Goal: Transaction & Acquisition: Download file/media

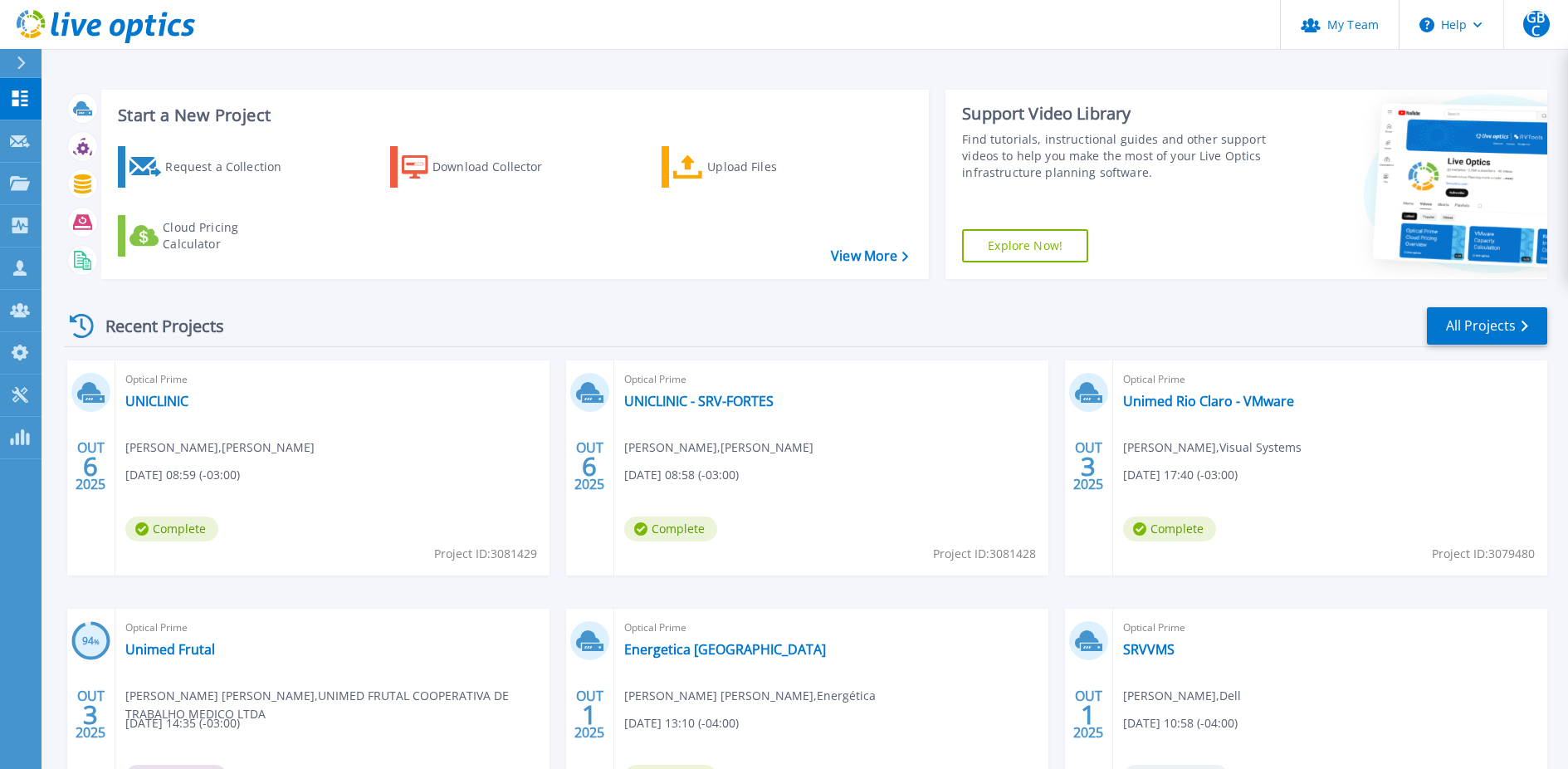
click at [24, 62] on icon at bounding box center [21, 63] width 10 height 13
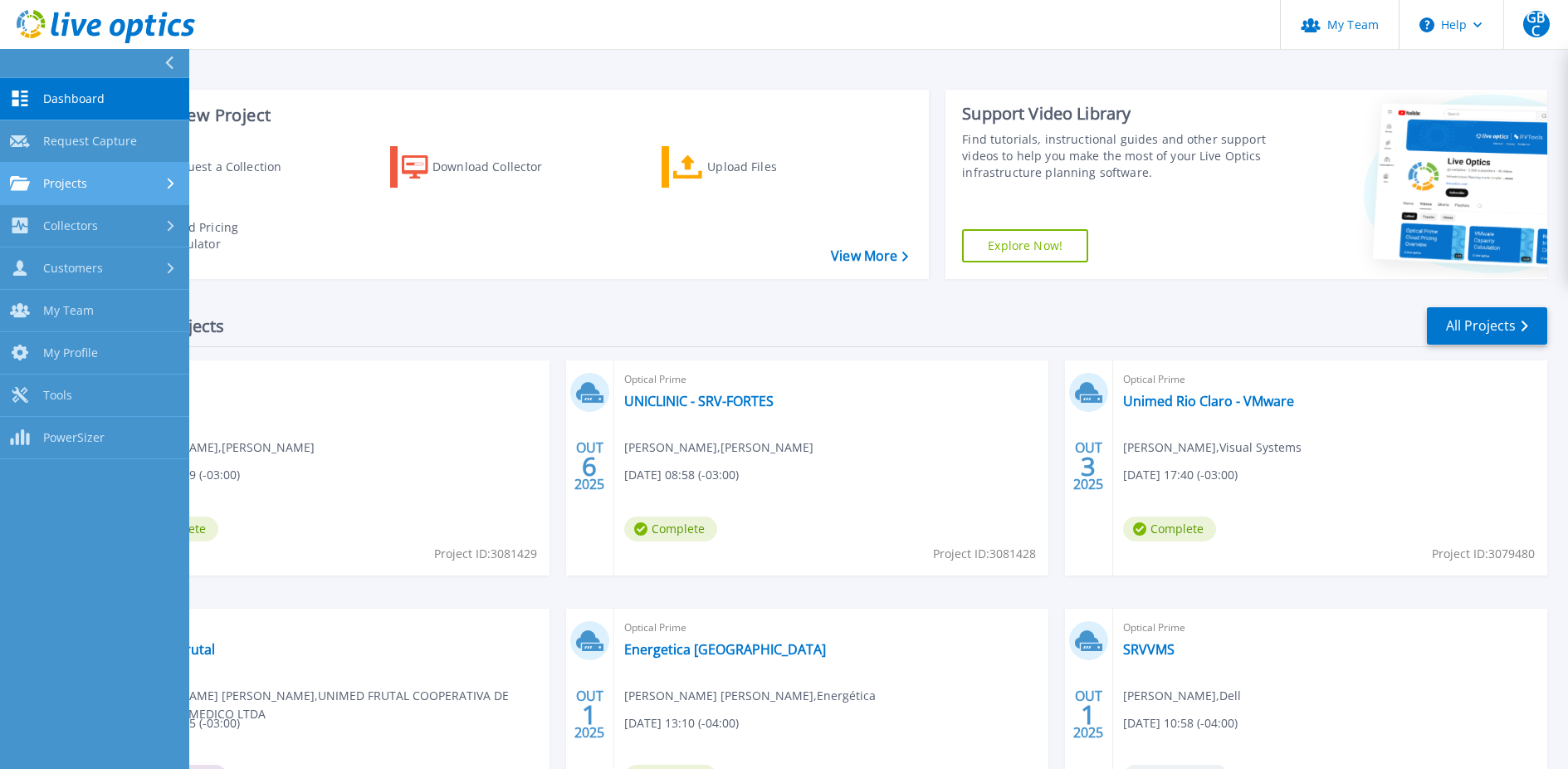
click at [115, 190] on div "Projects" at bounding box center [94, 184] width 169 height 15
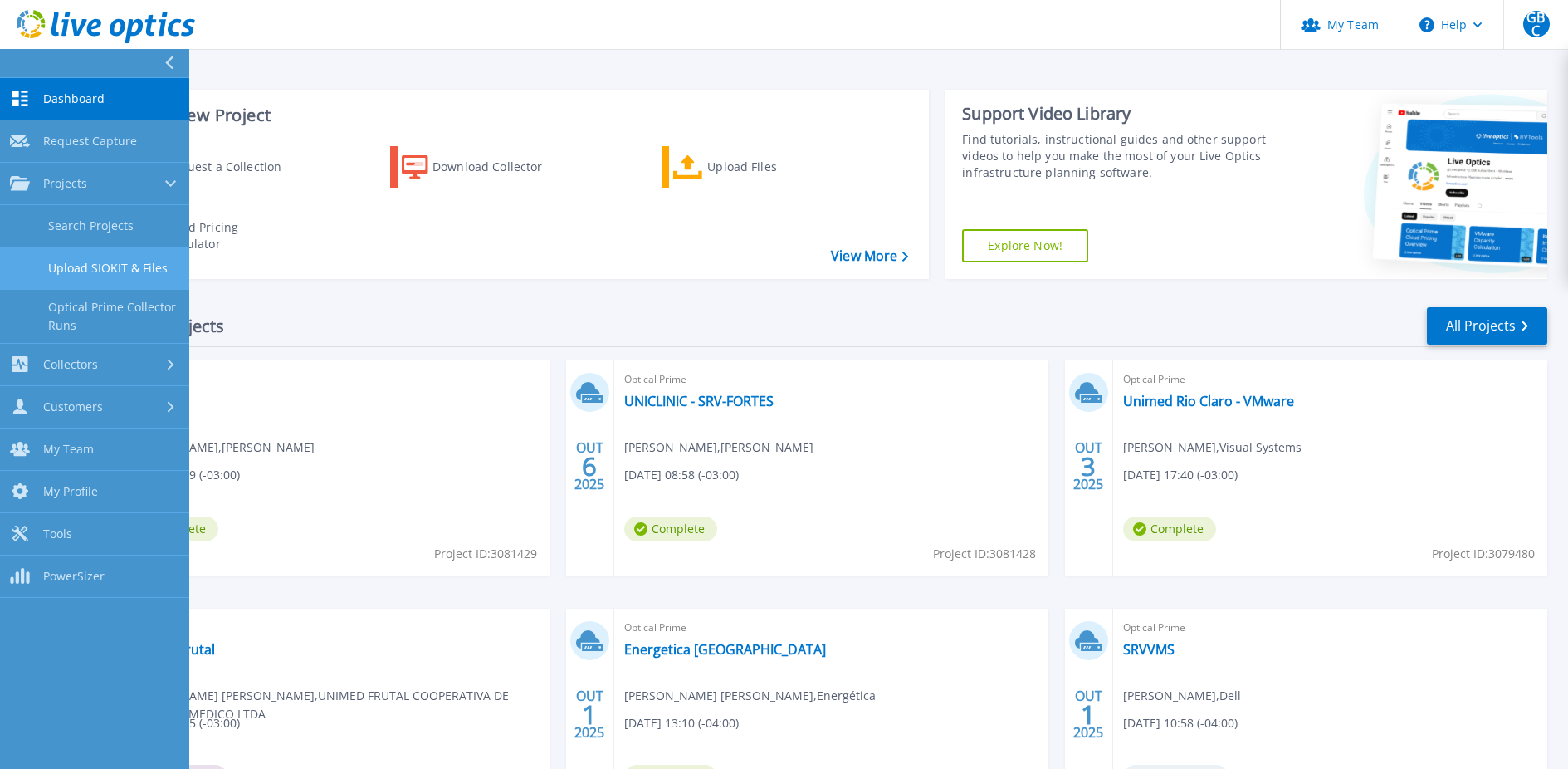
click at [100, 275] on link "Upload SIOKIT & Files" at bounding box center [94, 268] width 189 height 42
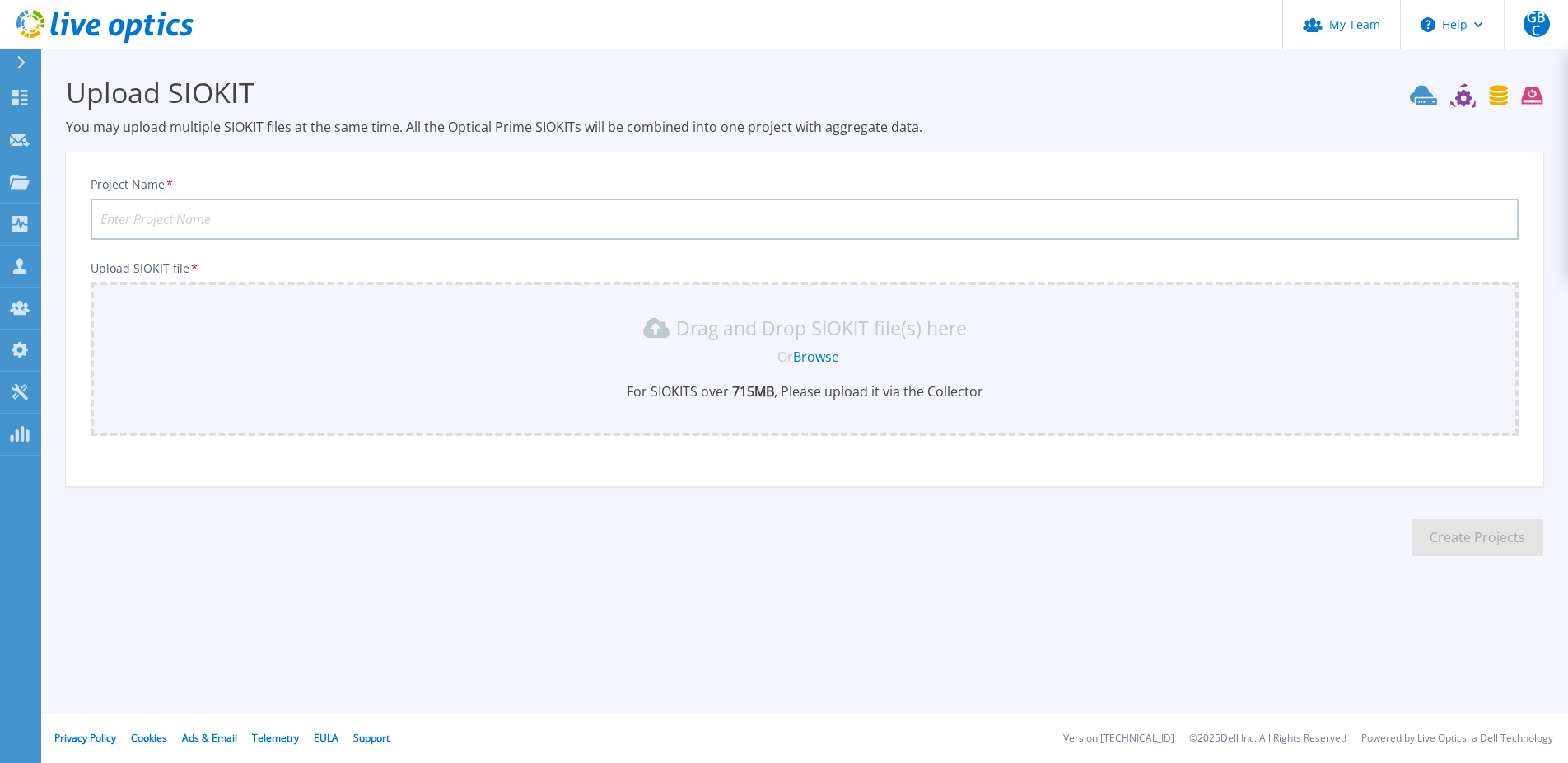
click at [355, 235] on input "Project Name *" at bounding box center [804, 218] width 1428 height 41
type input "HCFMB Botucatu"
click at [820, 363] on link "Browse" at bounding box center [816, 357] width 46 height 18
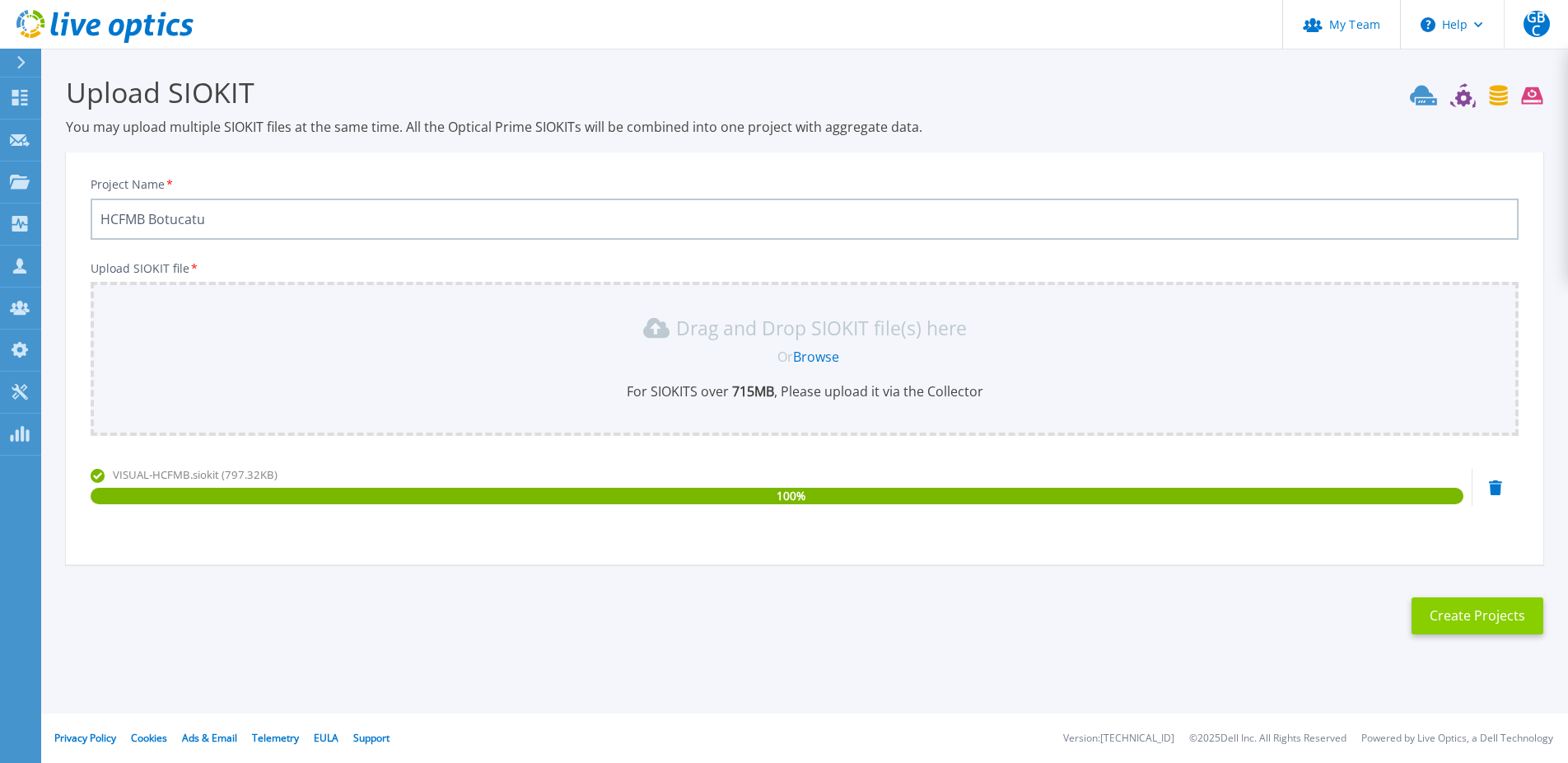
click at [1464, 617] on button "Create Projects" at bounding box center [1477, 615] width 132 height 37
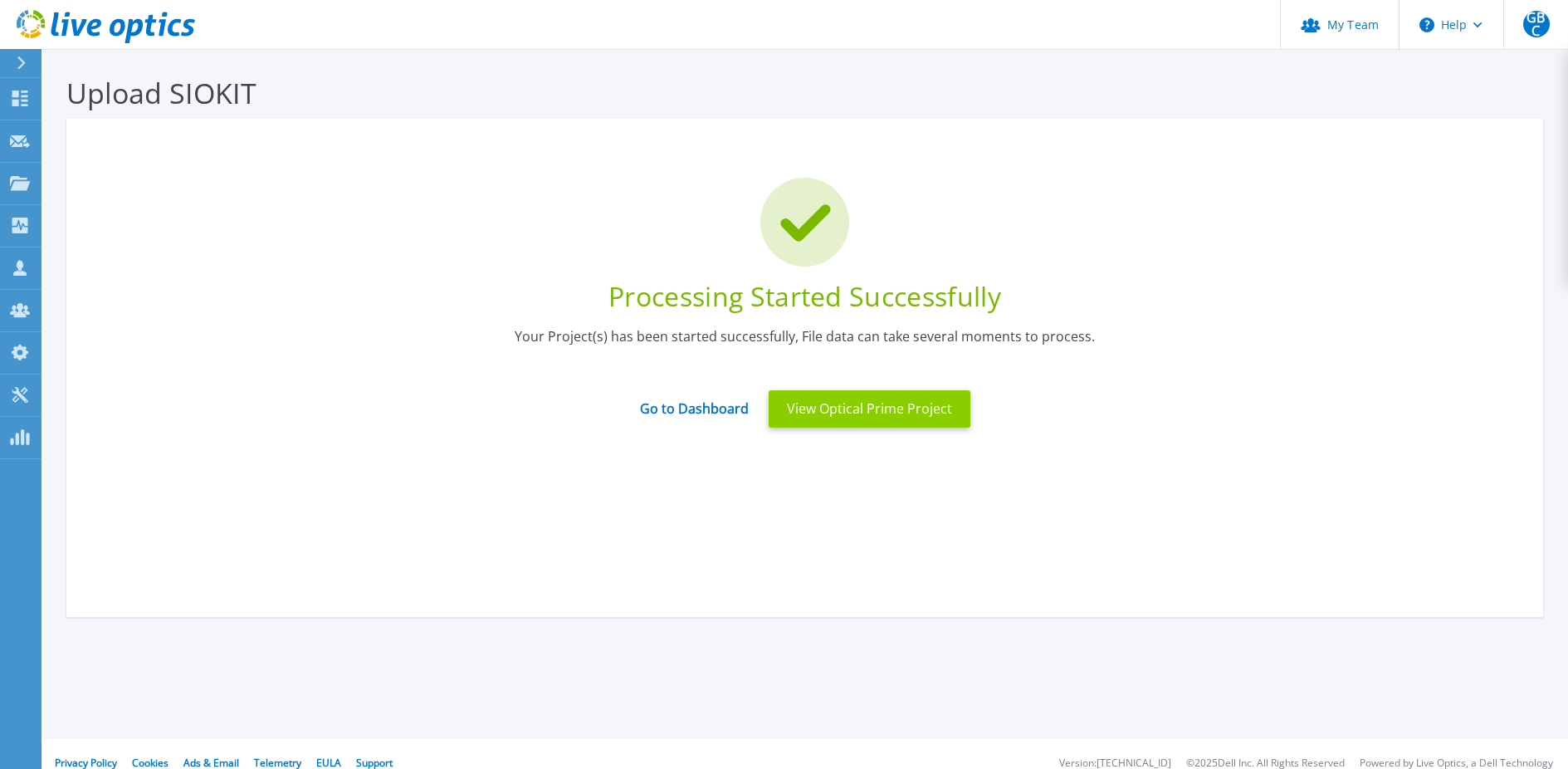
click at [865, 419] on button "View Optical Prime Project" at bounding box center [870, 409] width 202 height 37
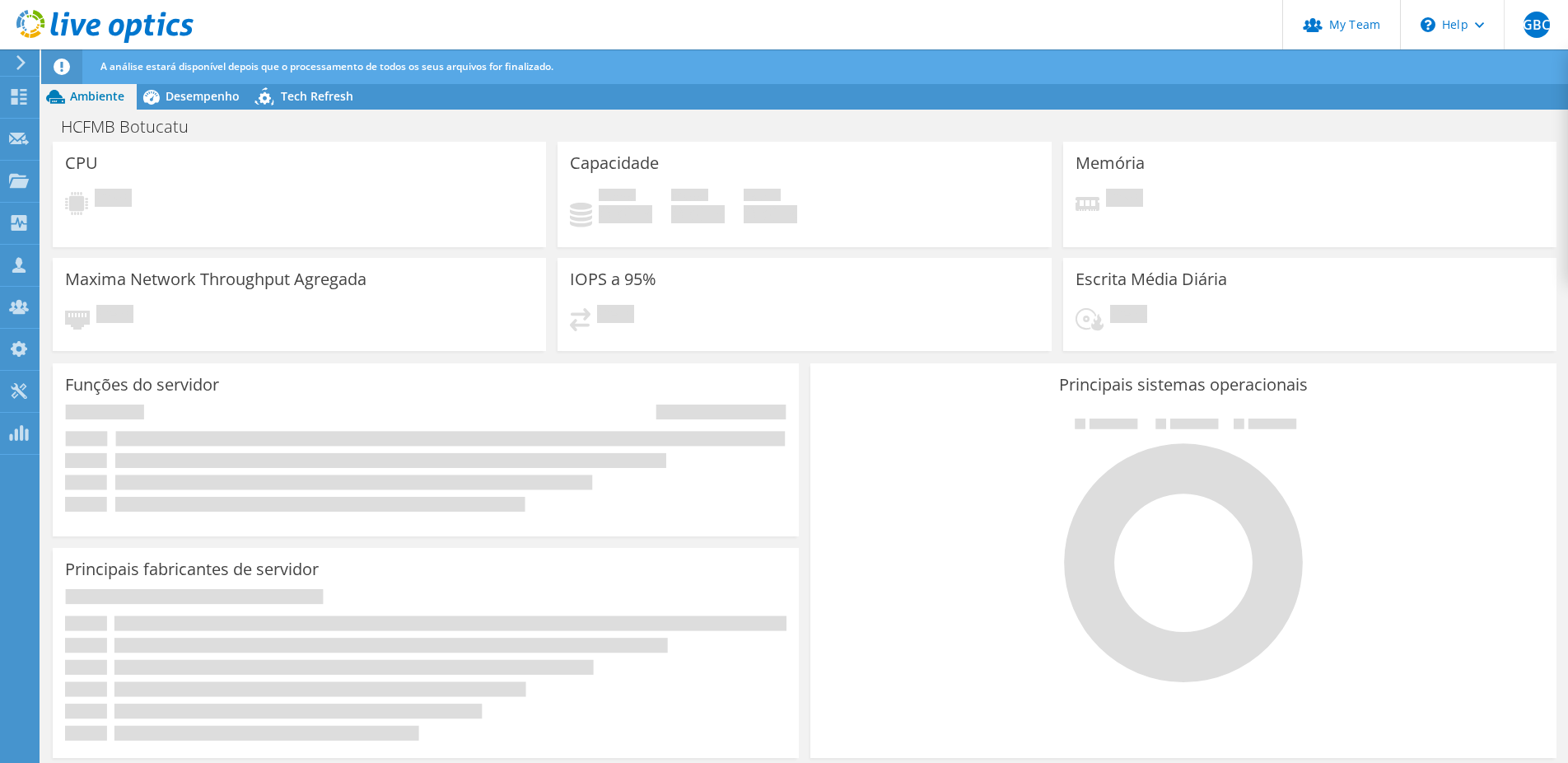
click at [569, 15] on header "GBC Administrador de Equipe do Canal [PERSON_NAME] Correa [EMAIL_ADDRESS][PERSO…" at bounding box center [784, 25] width 1568 height 50
radio input "true"
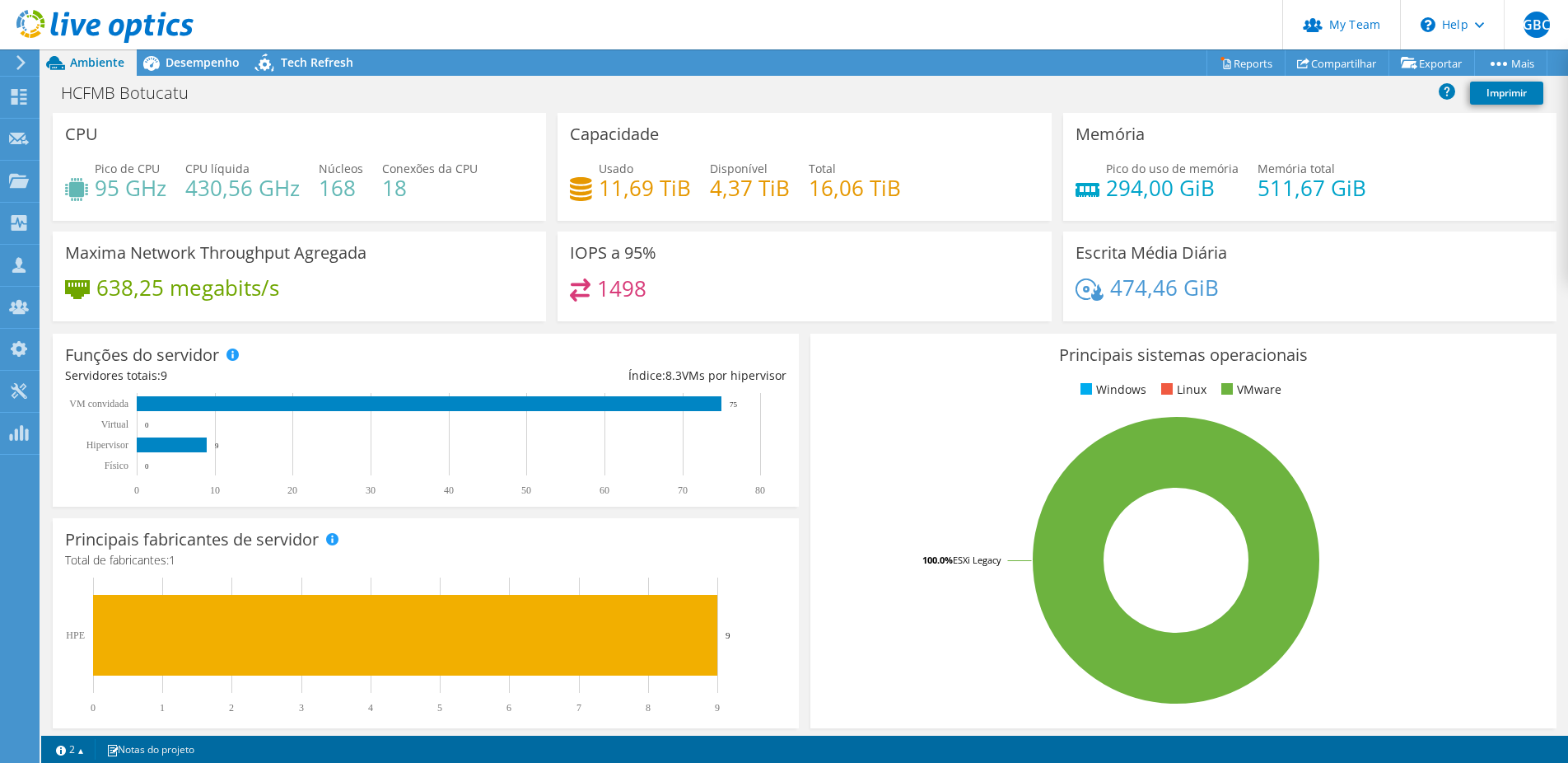
click at [730, 44] on header "GBC Administrador de Equipe do Canal [PERSON_NAME] Correa [EMAIL_ADDRESS][PERSO…" at bounding box center [784, 25] width 1568 height 50
click at [219, 70] on span "Desempenho" at bounding box center [203, 62] width 74 height 15
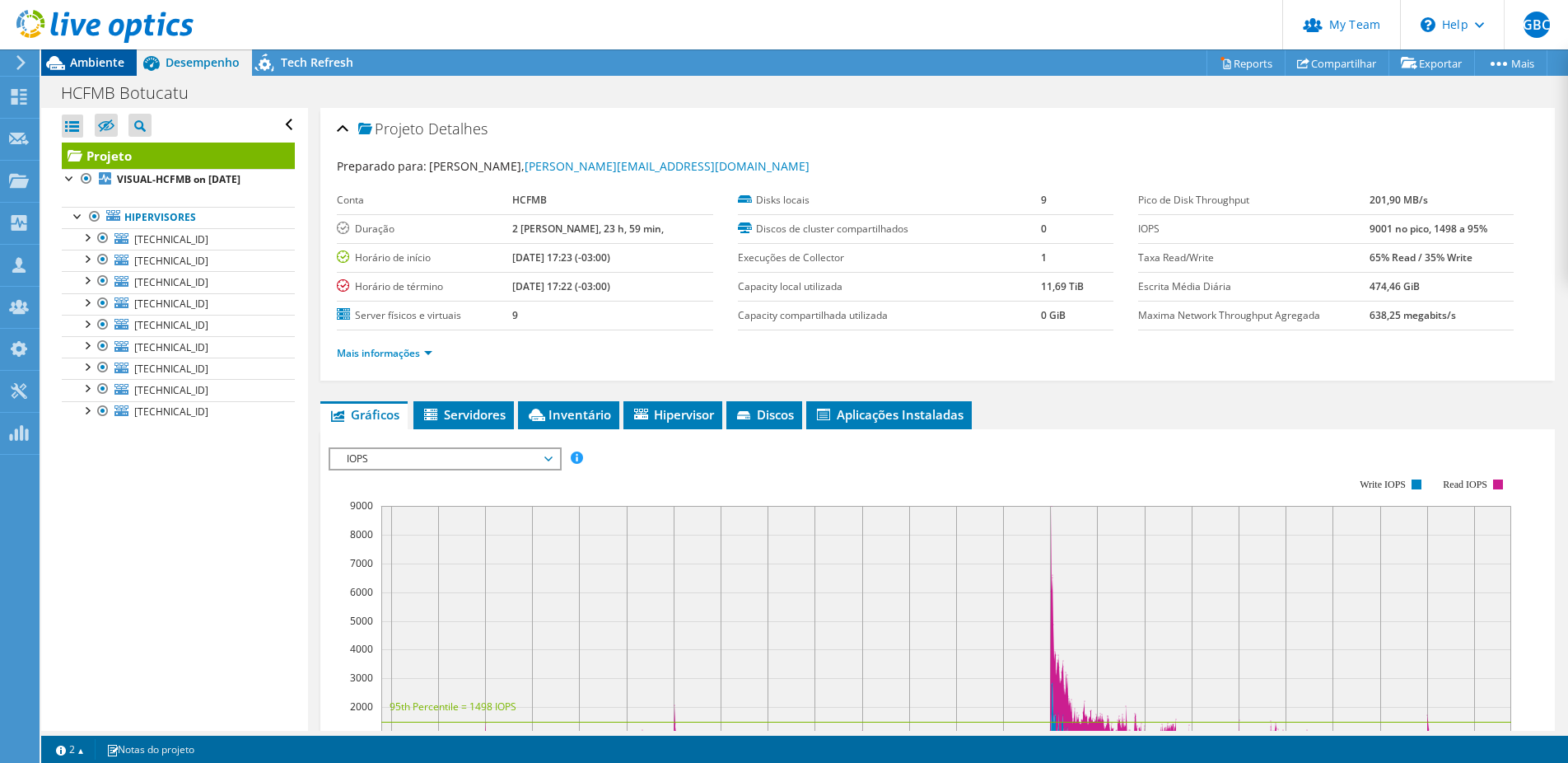
click at [125, 64] on div "Ambiente" at bounding box center [89, 63] width 95 height 27
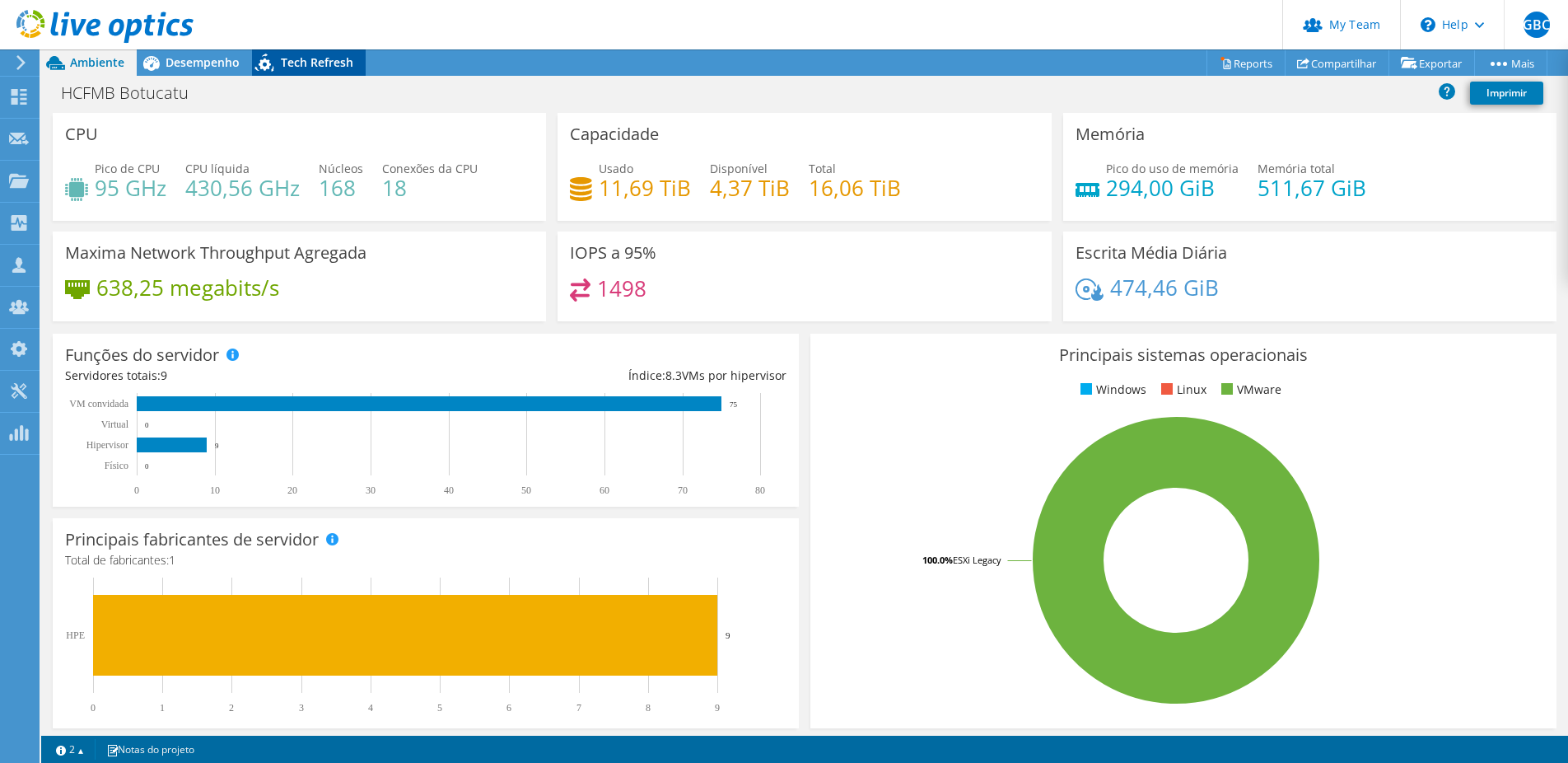
click at [297, 60] on span "Tech Refresh" at bounding box center [317, 62] width 72 height 15
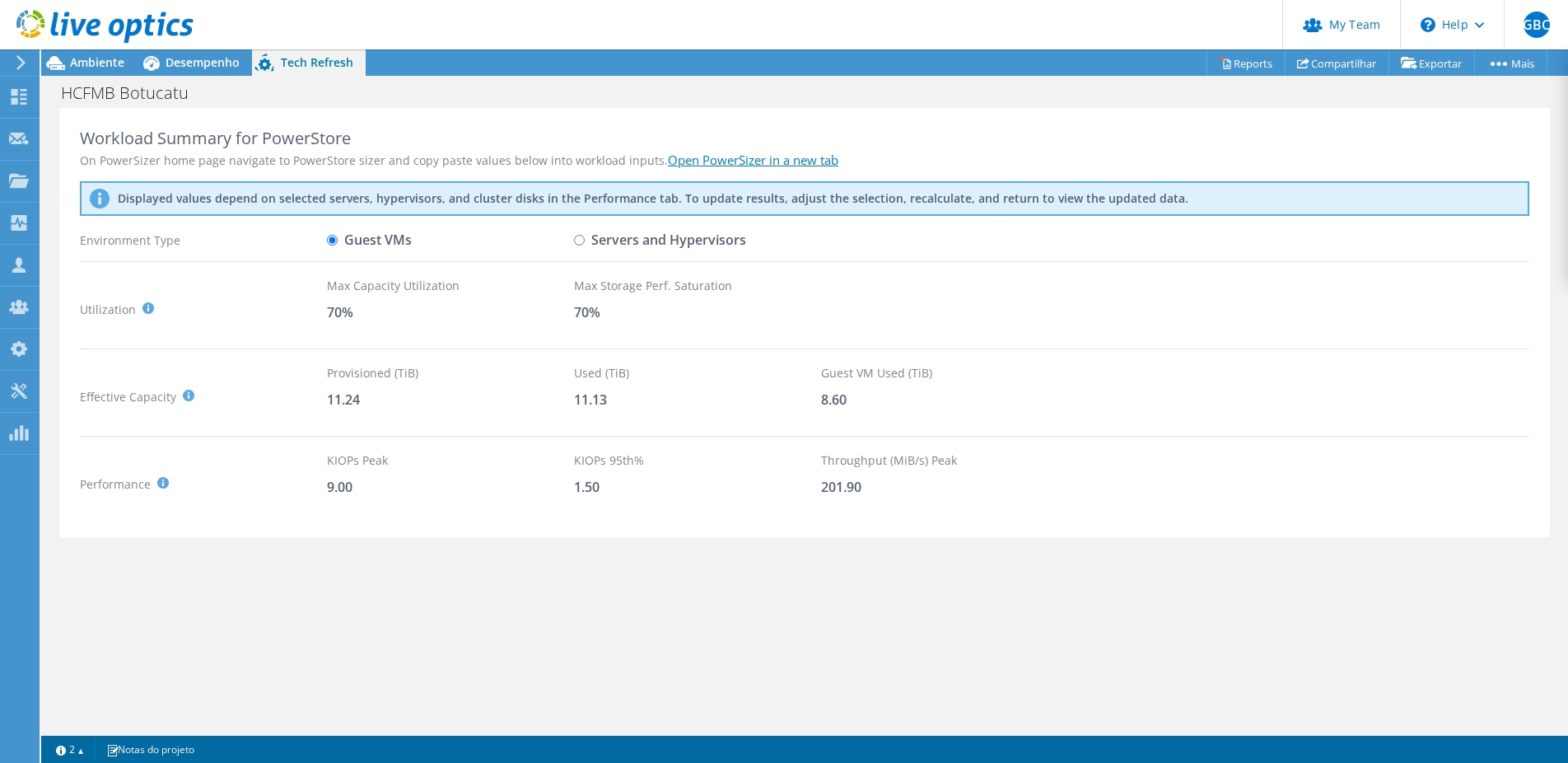
click at [803, 135] on div "Workload Summary for PowerStore" at bounding box center [804, 138] width 1449 height 20
click at [582, 239] on input "Servers and Hypervisors" at bounding box center [579, 239] width 10 height 10
radio input "true"
click at [336, 239] on input "Guest VMs" at bounding box center [332, 239] width 10 height 10
radio input "true"
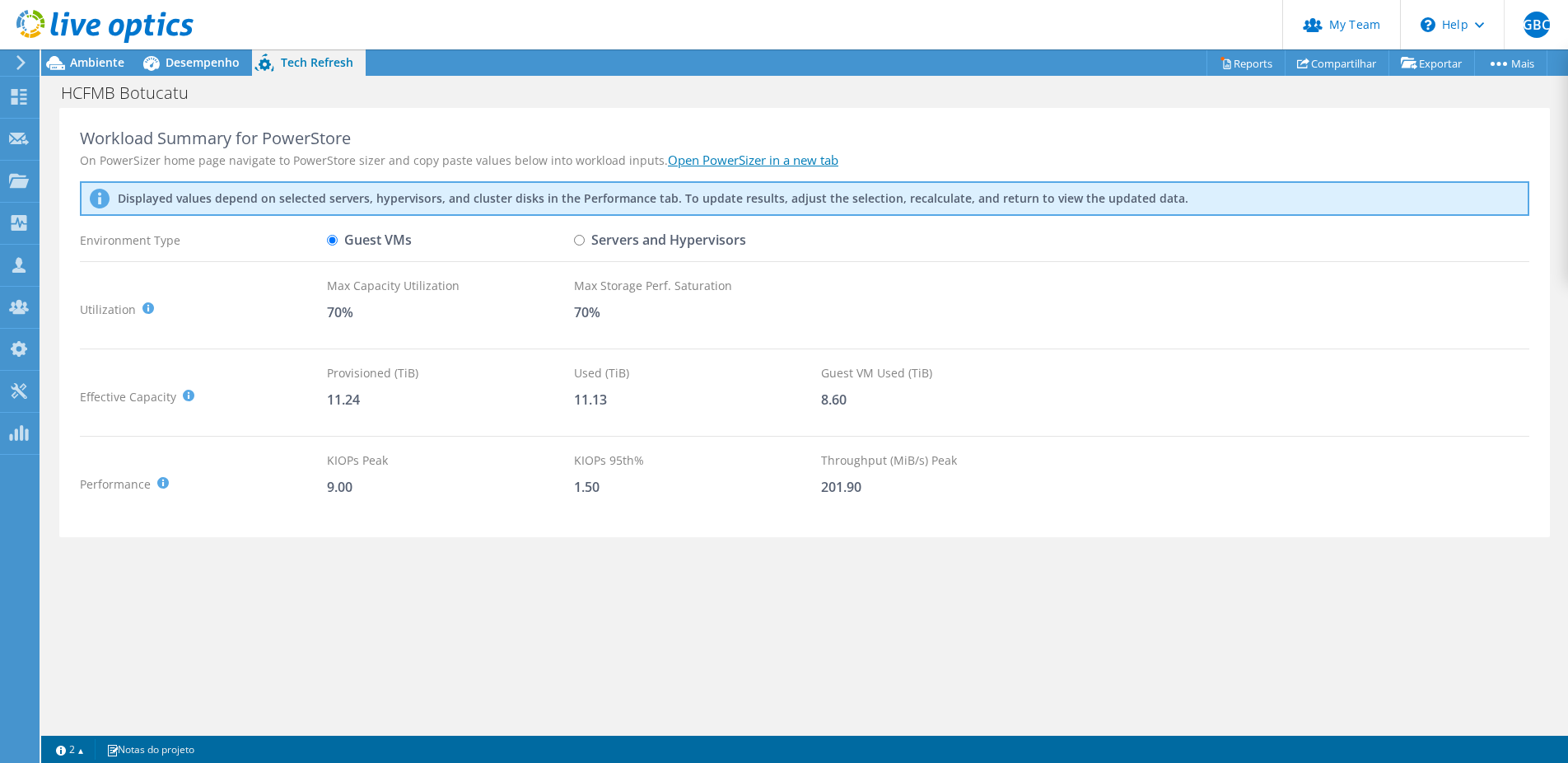
click at [582, 239] on input "Servers and Hypervisors" at bounding box center [579, 239] width 10 height 10
radio input "true"
radio input "false"
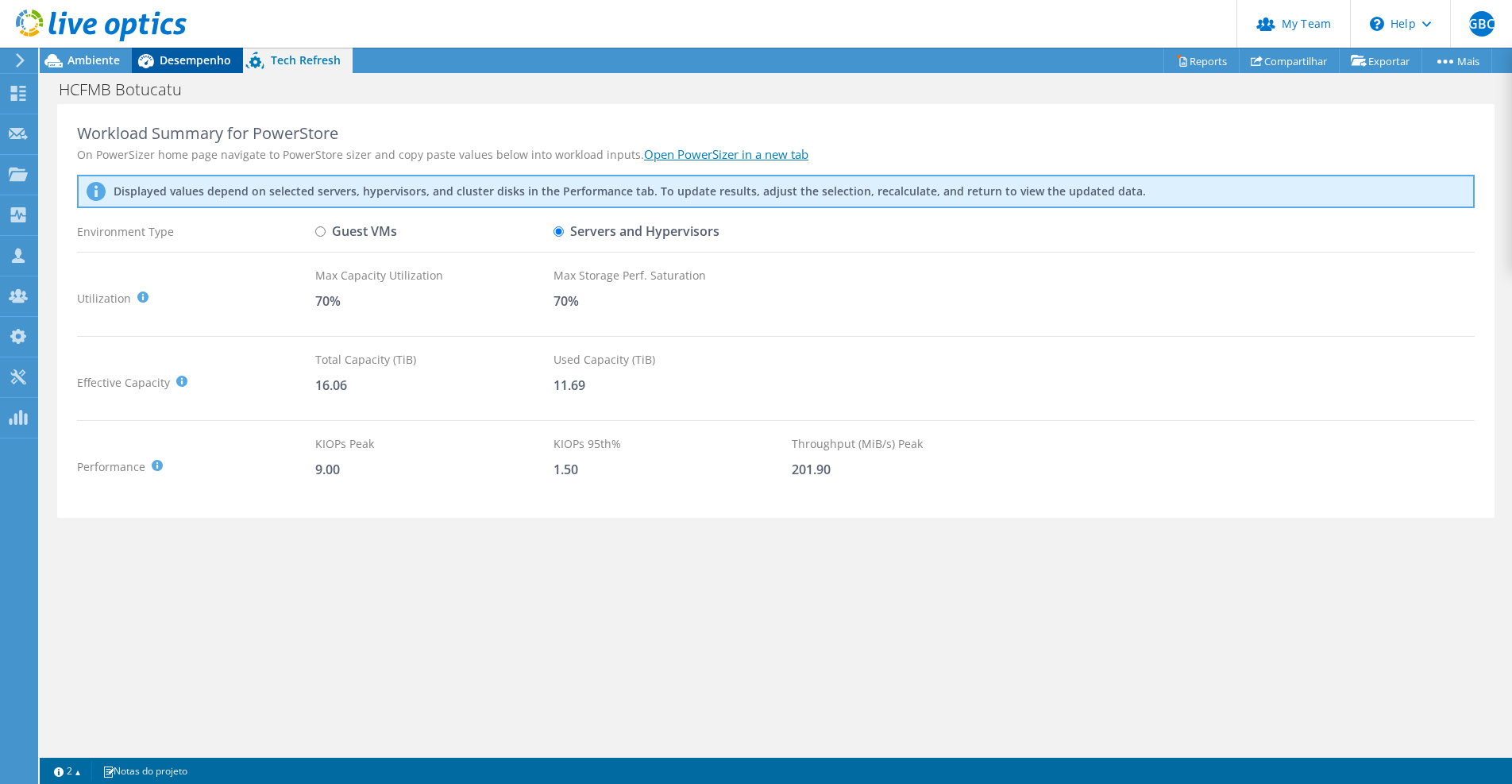
click at [197, 62] on span "Desempenho" at bounding box center [196, 60] width 72 height 15
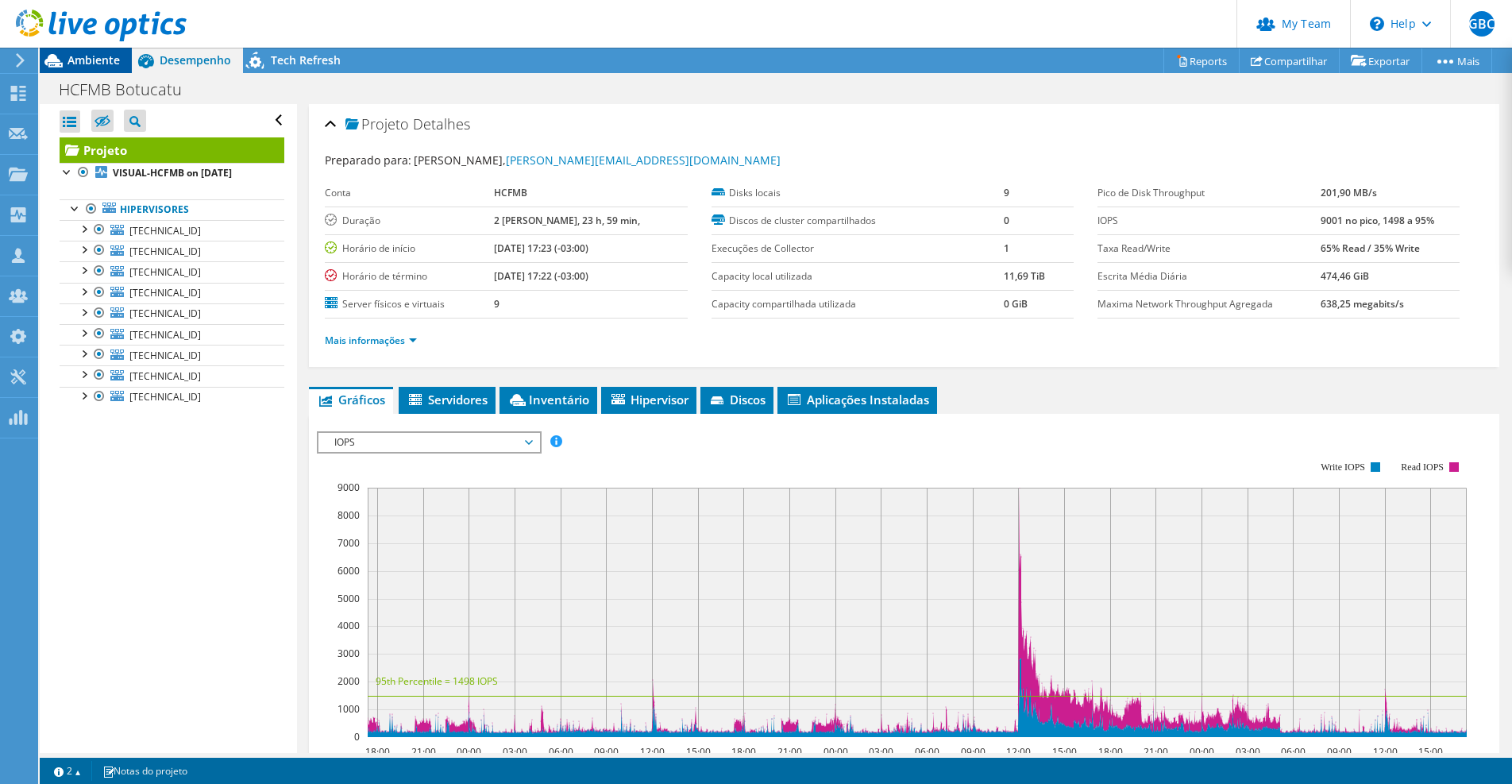
click at [96, 56] on span "Ambiente" at bounding box center [93, 60] width 52 height 15
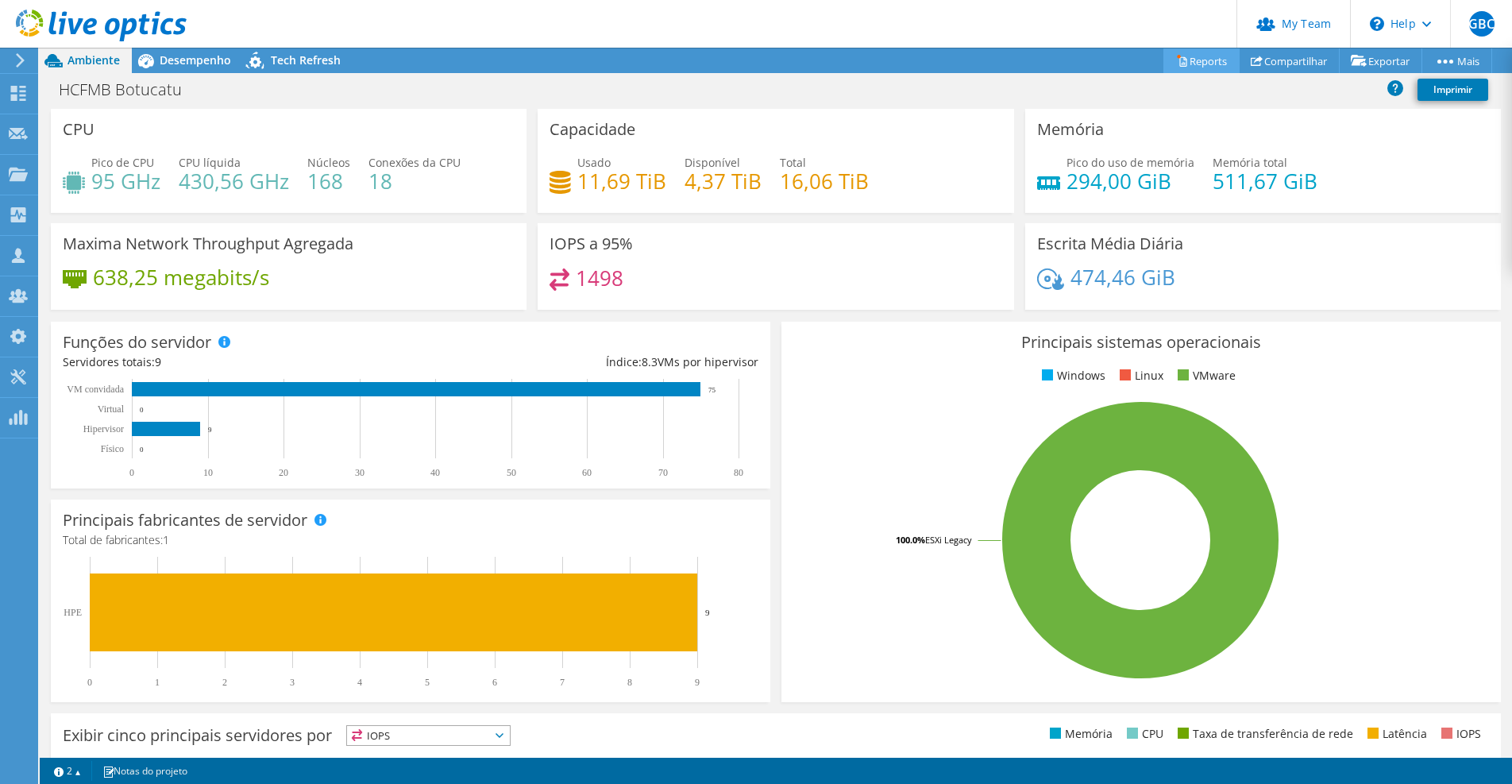
click at [1189, 58] on link "Reports" at bounding box center [1201, 61] width 76 height 25
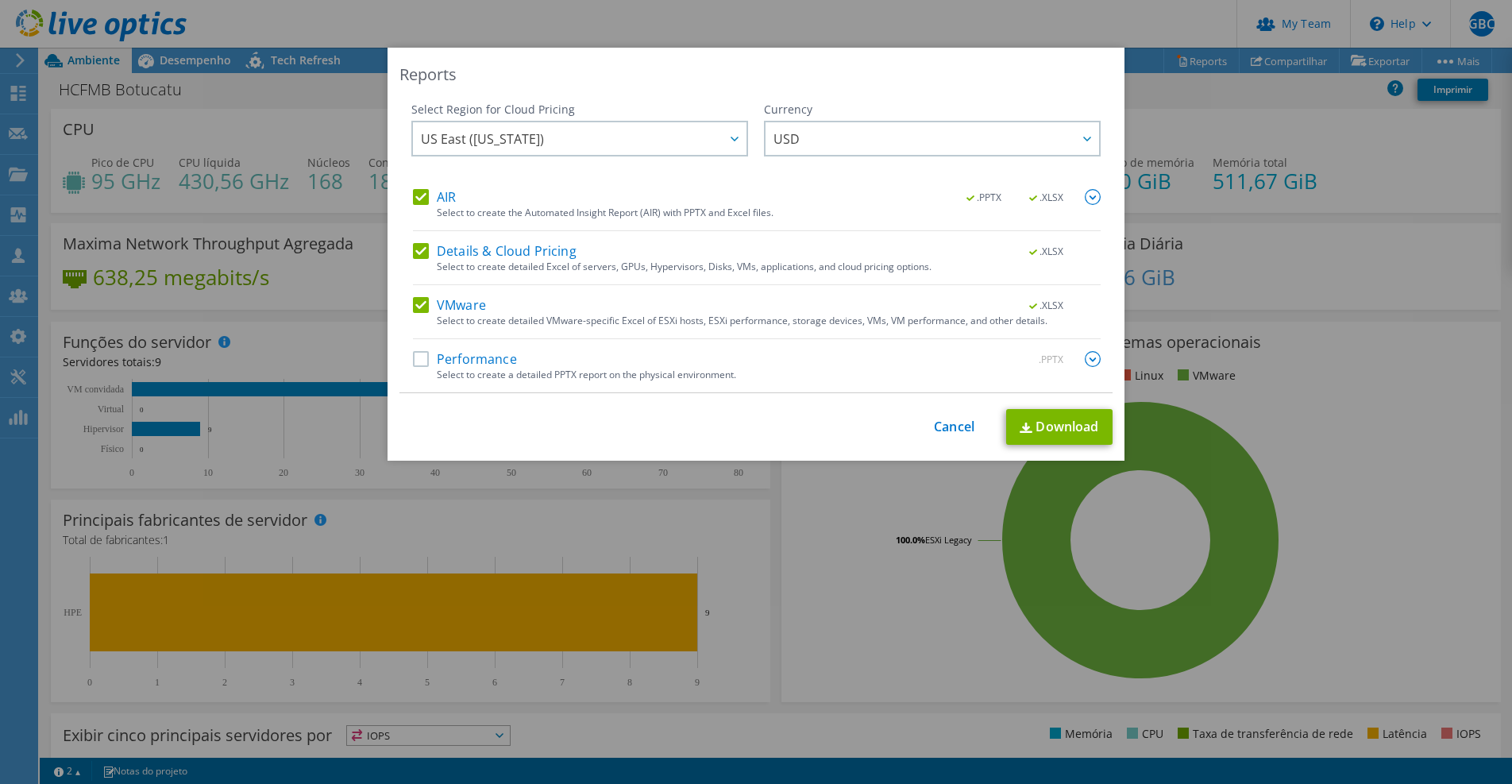
click at [495, 359] on label "Performance" at bounding box center [464, 358] width 104 height 16
click at [0, 0] on input "Performance" at bounding box center [0, 0] width 0 height 0
click at [1086, 357] on img at bounding box center [1092, 358] width 16 height 16
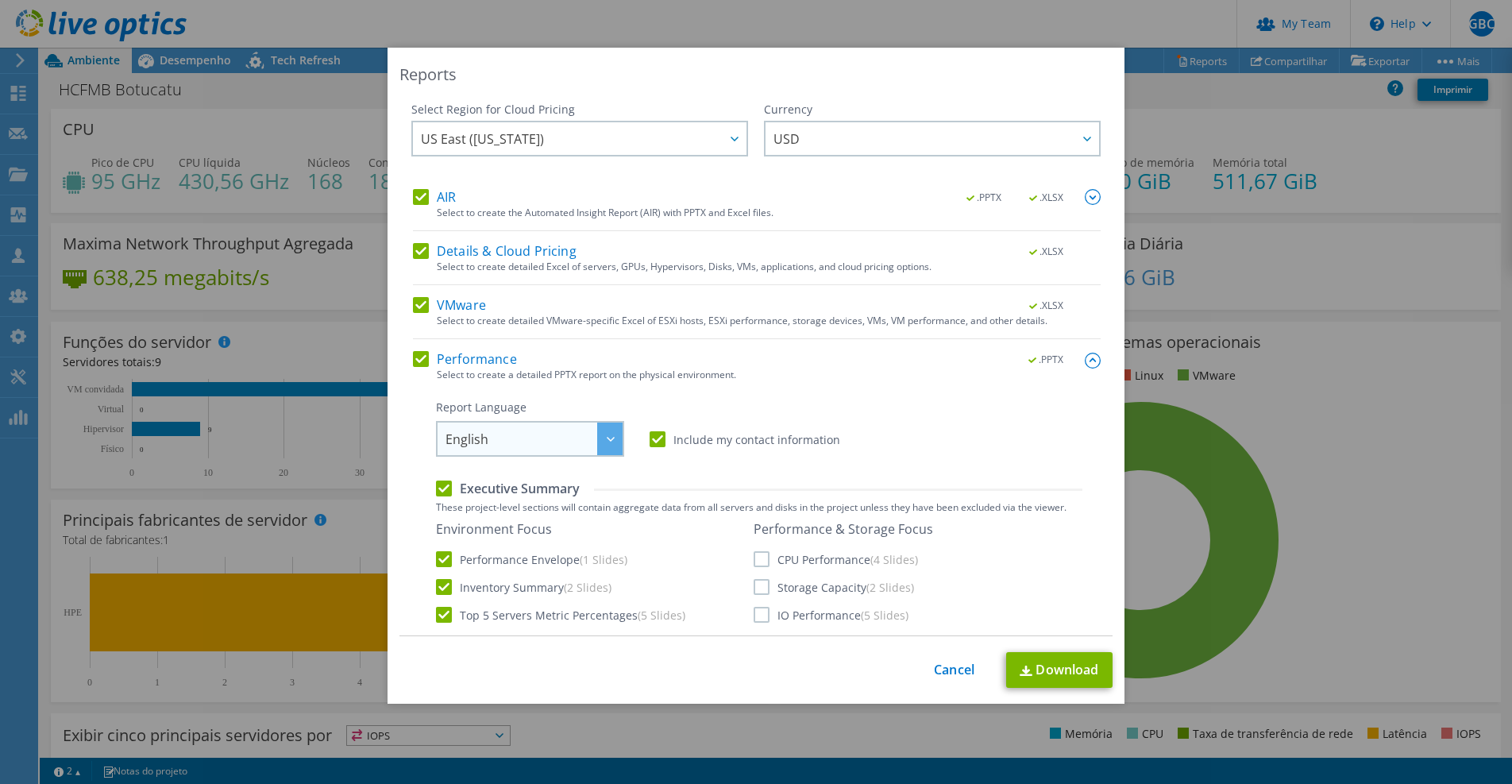
click at [587, 446] on span "English" at bounding box center [534, 438] width 177 height 32
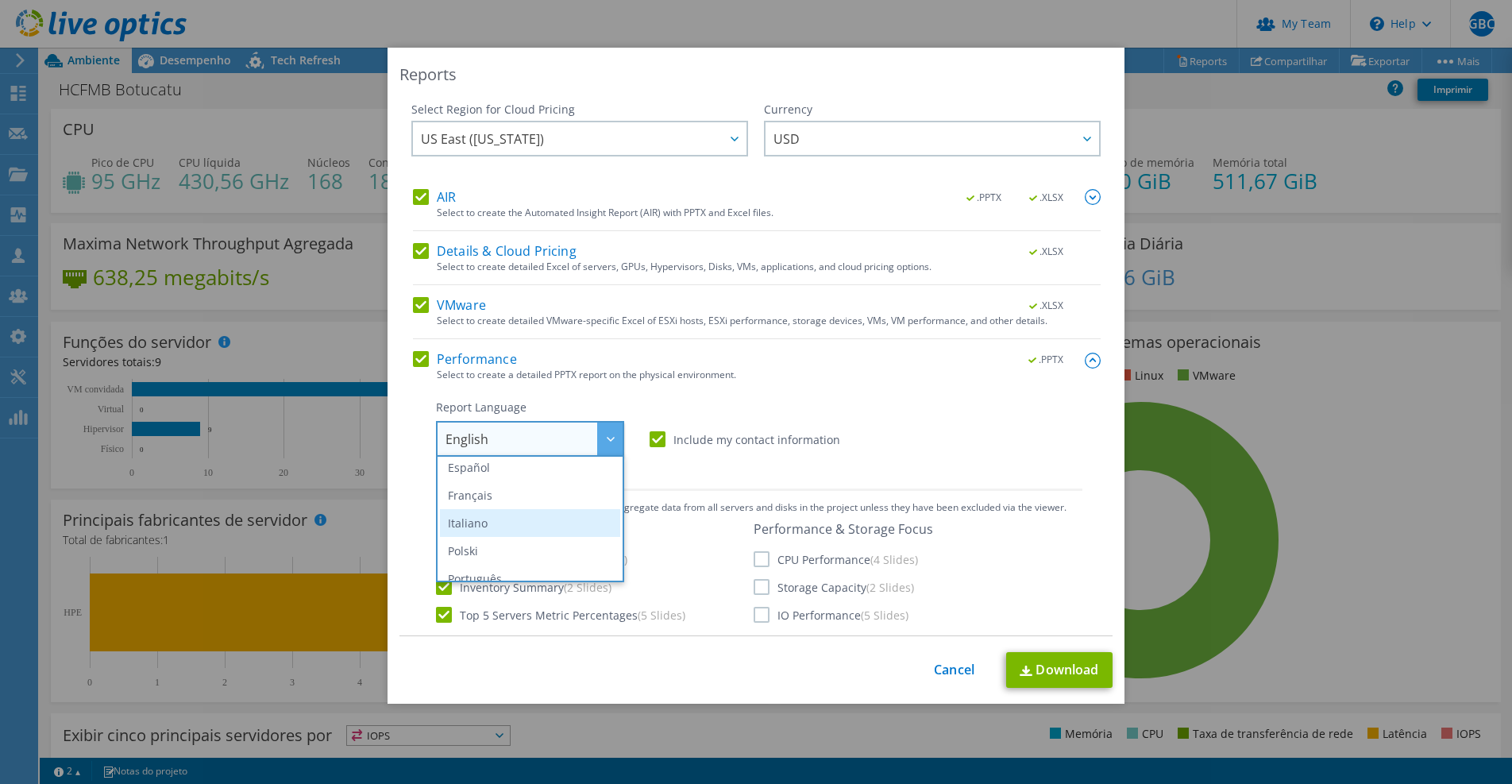
scroll to position [82, 0]
click at [492, 558] on li "Português" at bounding box center [530, 558] width 180 height 28
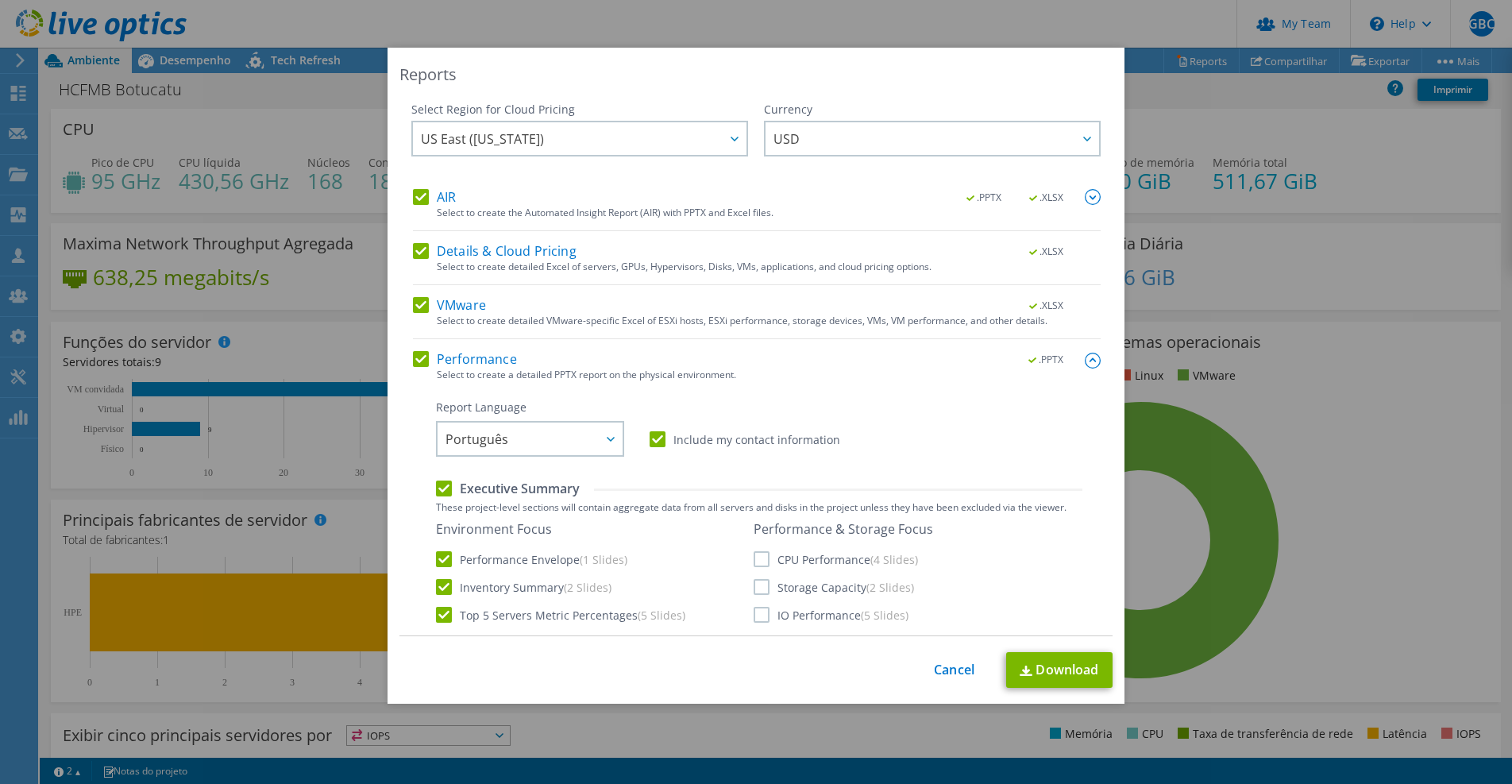
click at [756, 561] on label "CPU Performance (4 Slides)" at bounding box center [836, 558] width 165 height 16
click at [0, 0] on input "CPU Performance (4 Slides)" at bounding box center [0, 0] width 0 height 0
click at [757, 576] on div "Performance & Storage Focus CPU Performance (4 Slides) Storage Capacity (2 Slid…" at bounding box center [843, 572] width 179 height 102
click at [760, 591] on label "Storage Capacity (2 Slides)" at bounding box center [834, 586] width 160 height 16
click at [0, 0] on input "Storage Capacity (2 Slides)" at bounding box center [0, 0] width 0 height 0
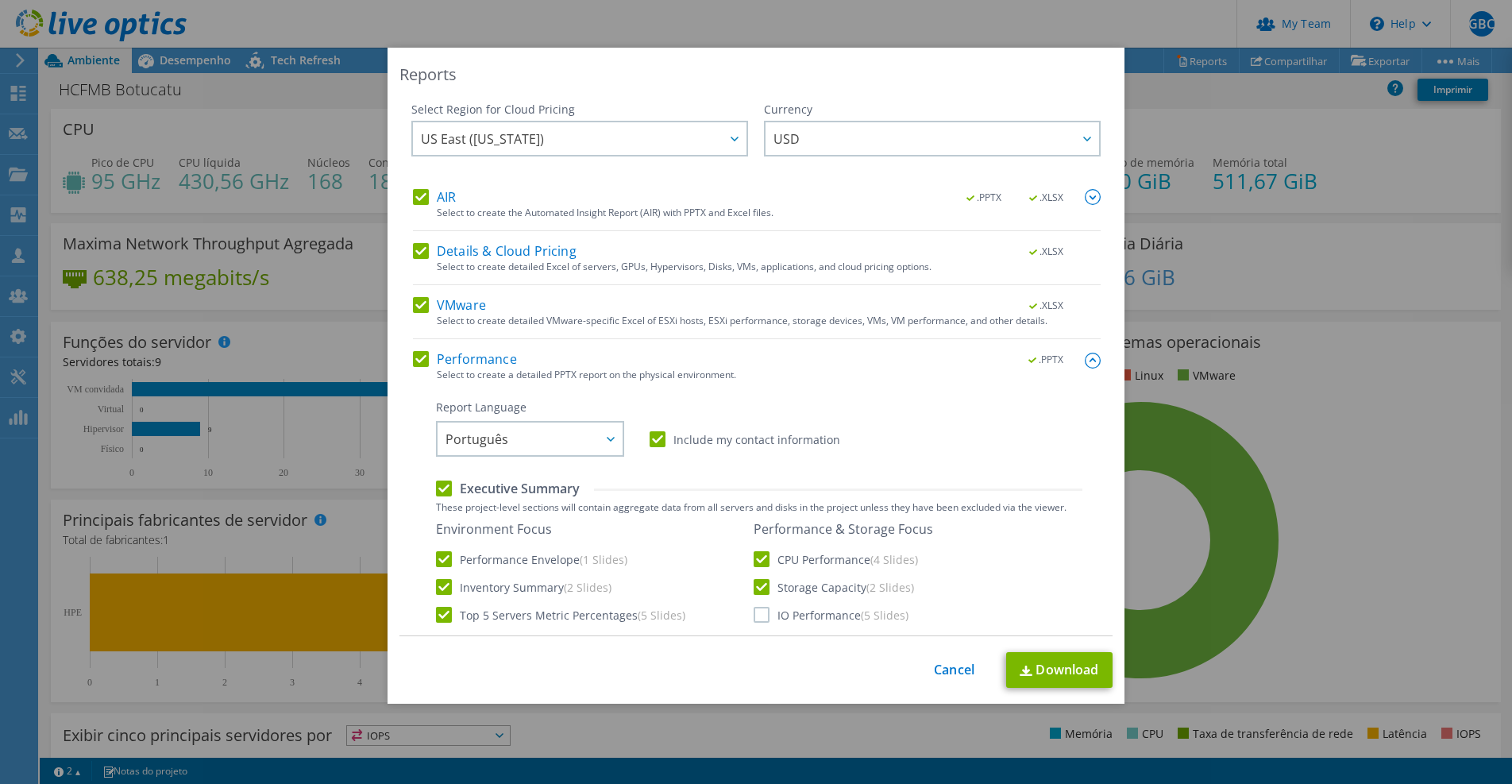
click at [757, 609] on label "IO Performance (5 Slides)" at bounding box center [831, 614] width 154 height 16
click at [0, 0] on input "IO Performance (5 Slides)" at bounding box center [0, 0] width 0 height 0
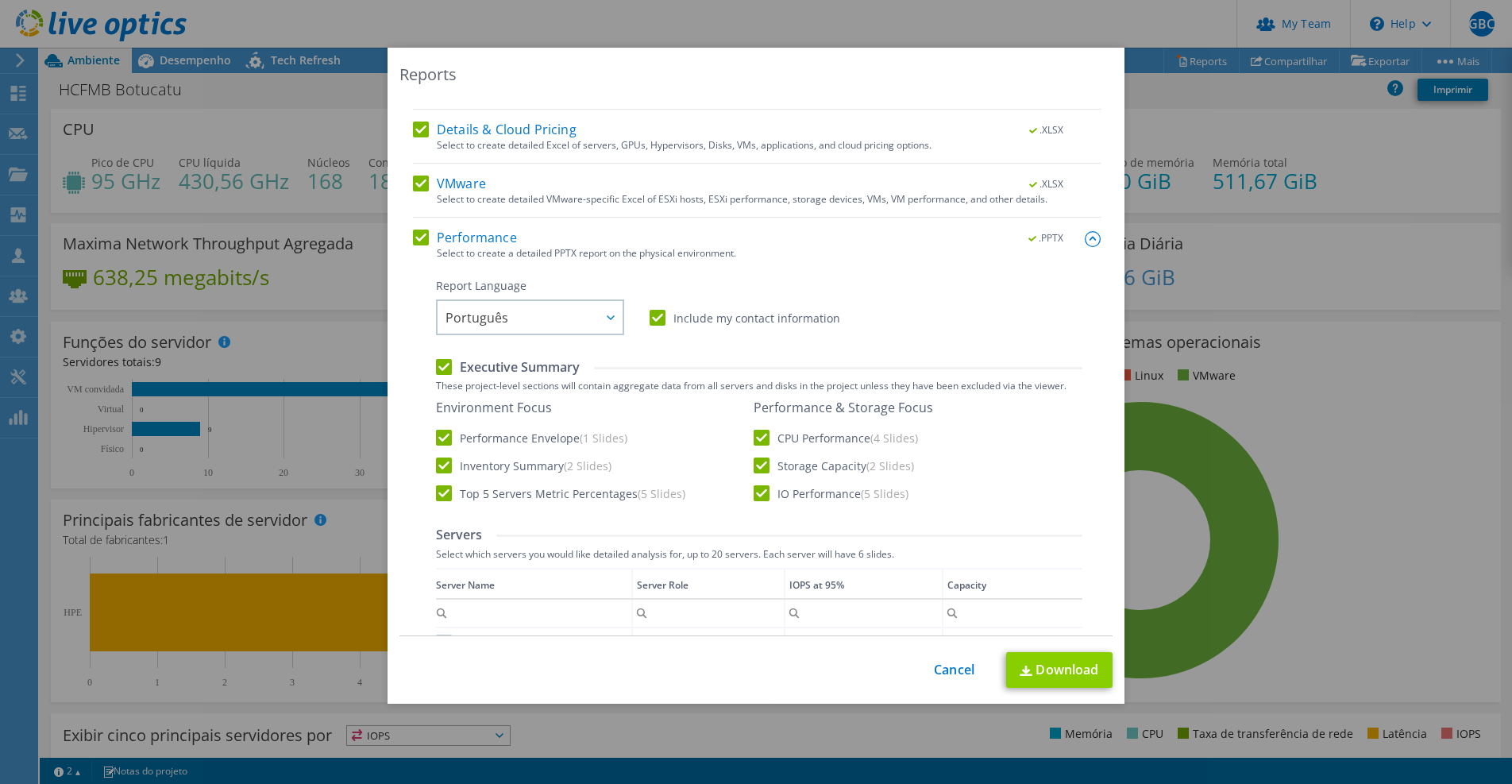
click at [1051, 676] on link "Download" at bounding box center [1059, 669] width 107 height 36
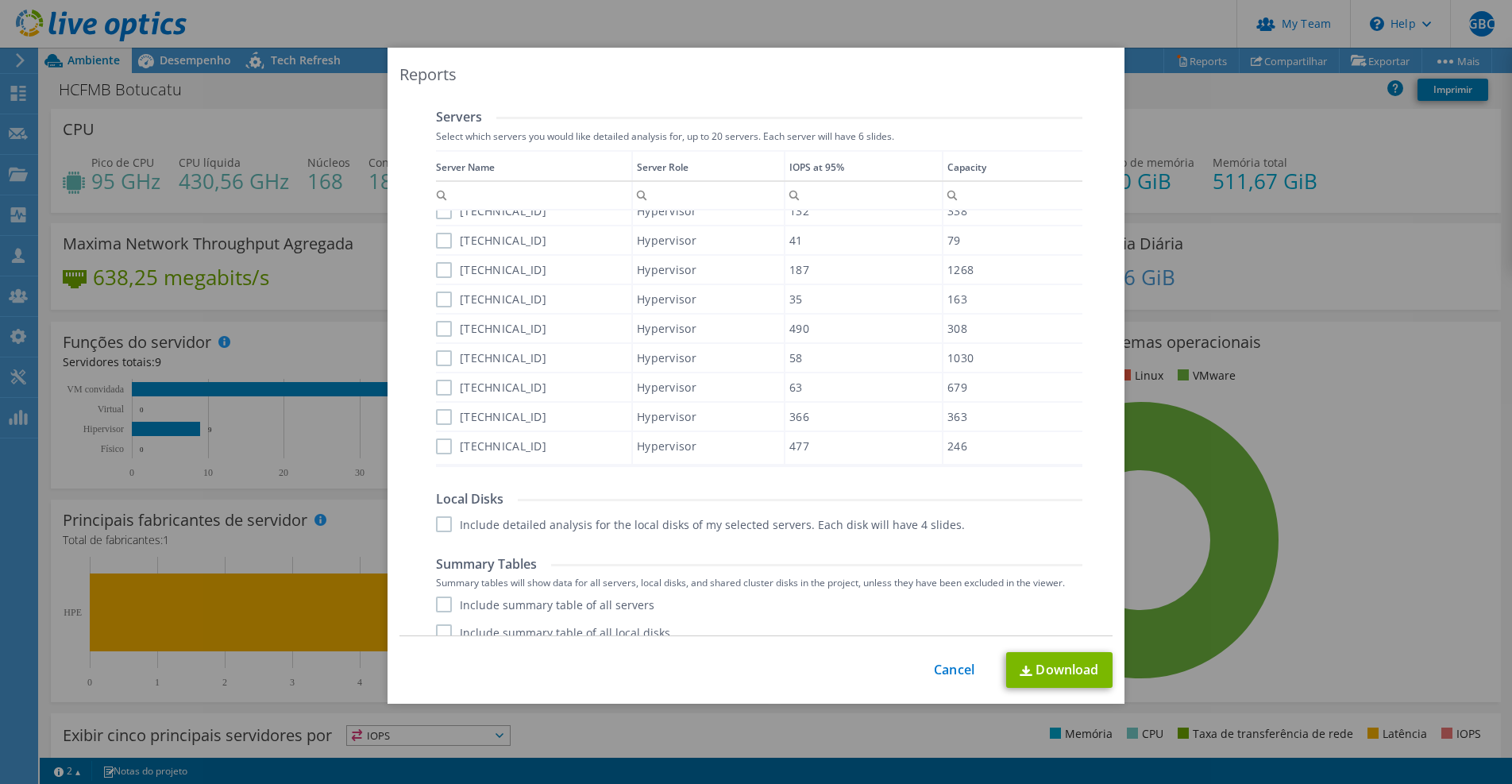
scroll to position [584, 0]
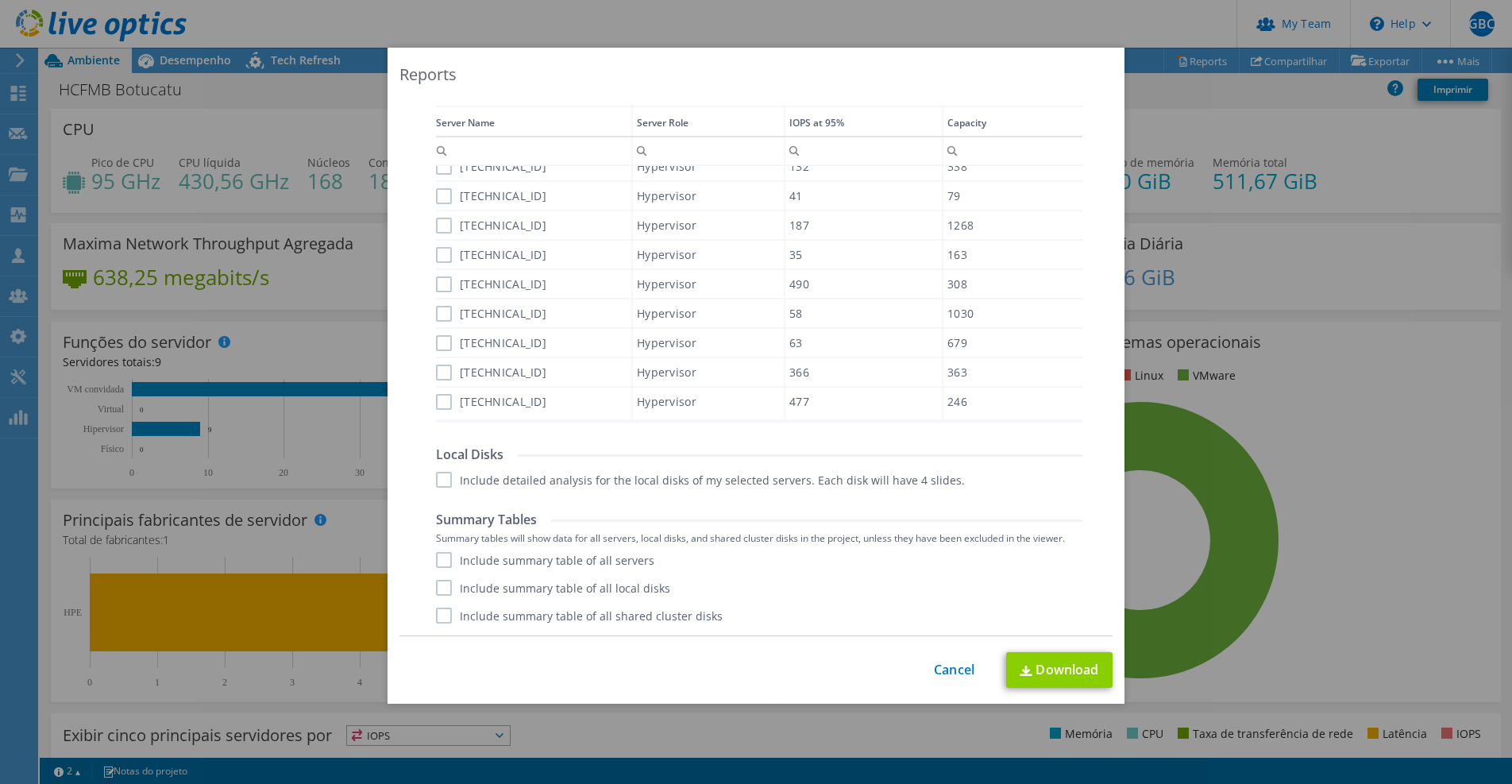
click at [1054, 672] on link "Download" at bounding box center [1059, 669] width 107 height 36
click at [1203, 228] on div "Reports Select Region for Cloud Pricing Asia Pacific ([GEOGRAPHIC_DATA]) [GEOGR…" at bounding box center [756, 392] width 1512 height 688
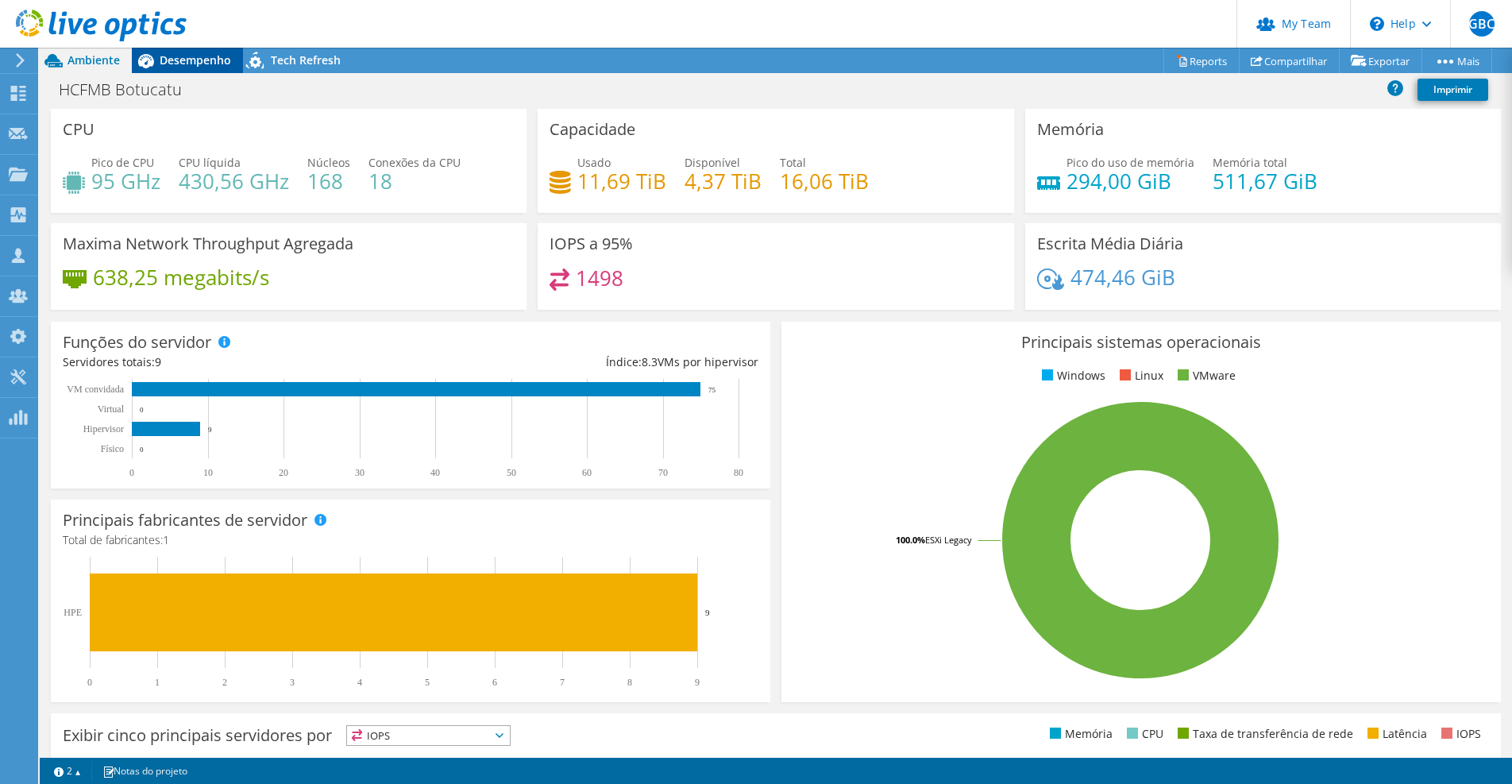
click at [207, 67] on div "Desempenho" at bounding box center [187, 61] width 111 height 26
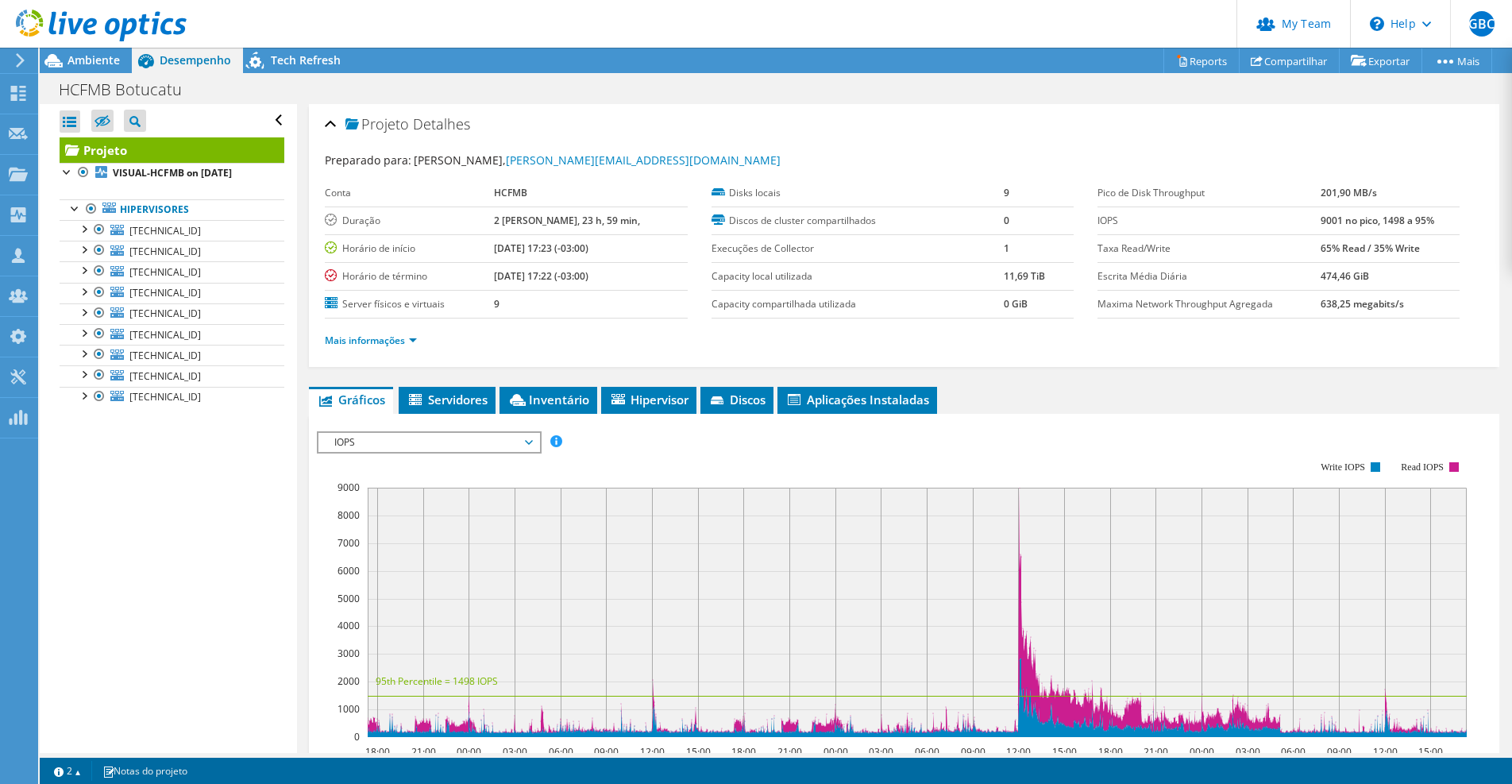
click at [881, 22] on header "GBC Administrador de Equipe do Canal [PERSON_NAME] Correa [EMAIL_ADDRESS][PERSO…" at bounding box center [756, 24] width 1512 height 48
